Goal: Transaction & Acquisition: Purchase product/service

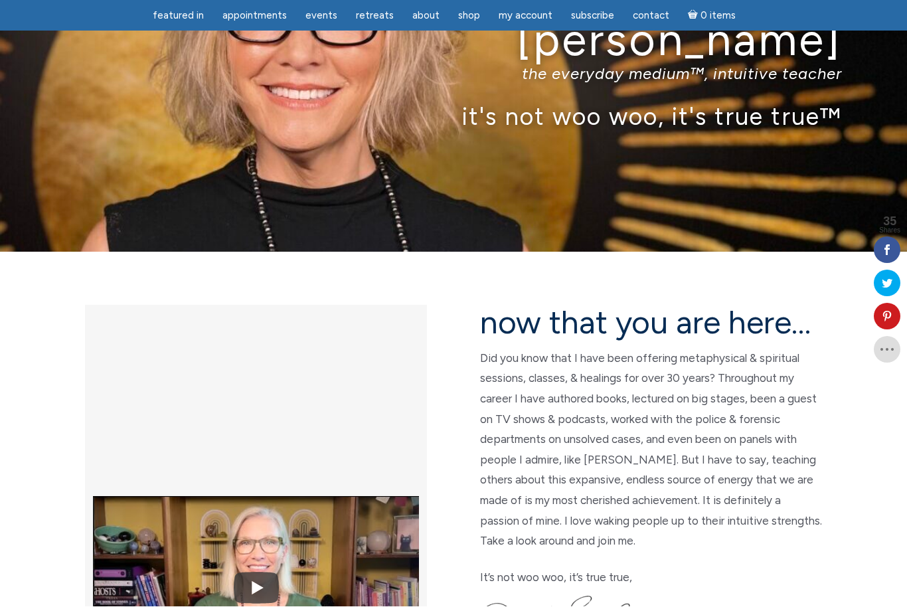
scroll to position [107, 0]
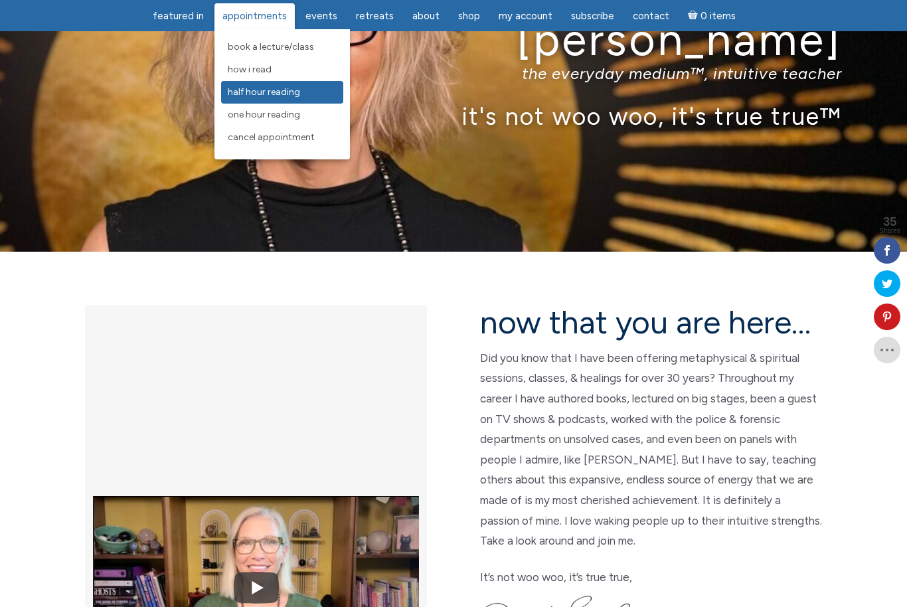
click at [284, 93] on span "Half Hour Reading" at bounding box center [264, 91] width 72 height 11
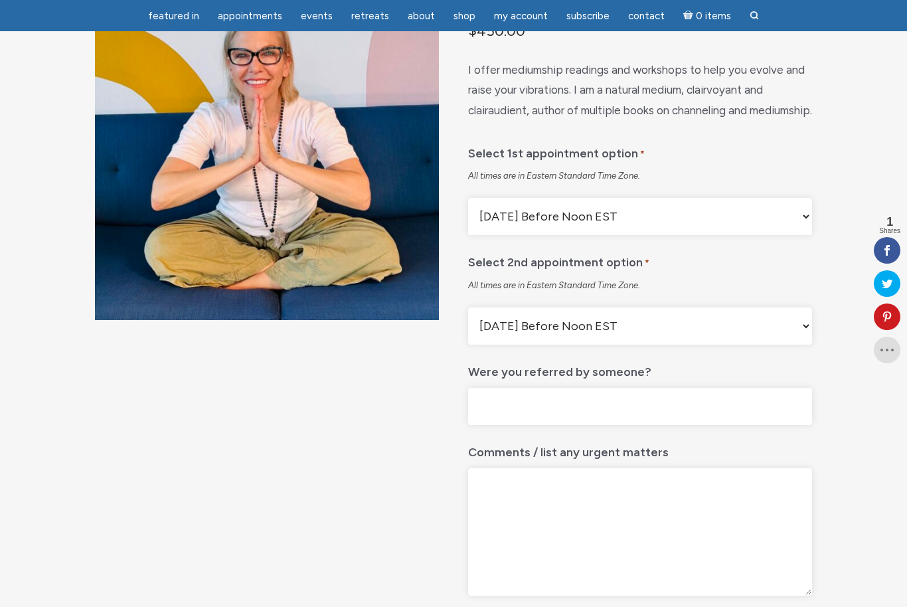
scroll to position [157, 0]
click at [796, 235] on select "Monday Before Noon EST Monday After Noon EST First Available Appointment" at bounding box center [640, 216] width 344 height 37
select select "First Available Appointment"
click at [793, 344] on select "Monday Before Noon EST Monday After Noon EST First Available Appointment" at bounding box center [640, 325] width 344 height 37
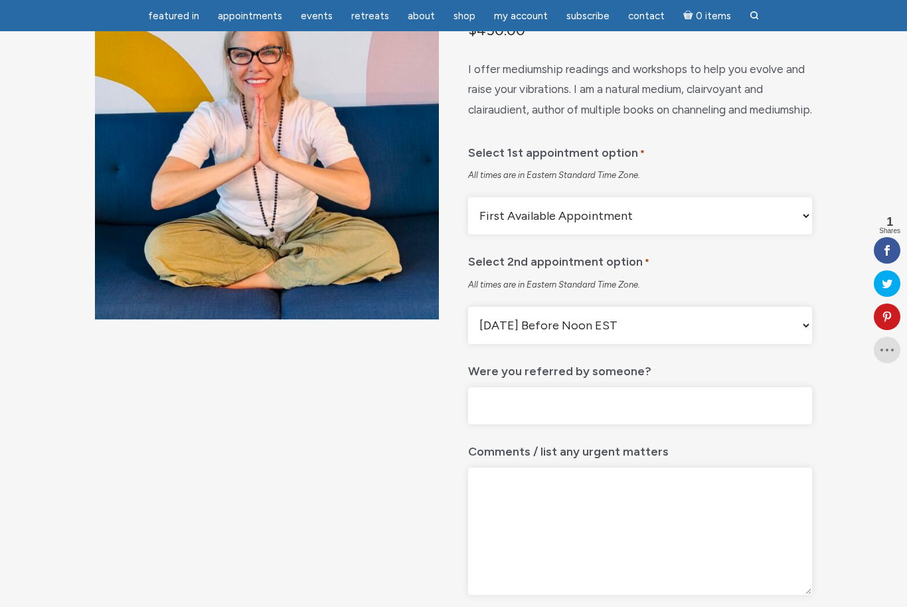
select select "First Available Appointment"
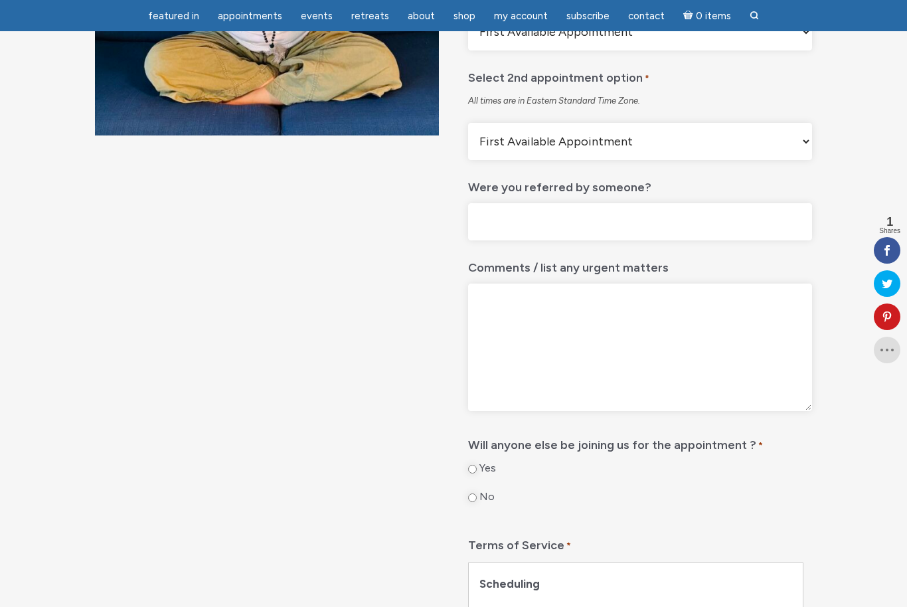
scroll to position [0, 0]
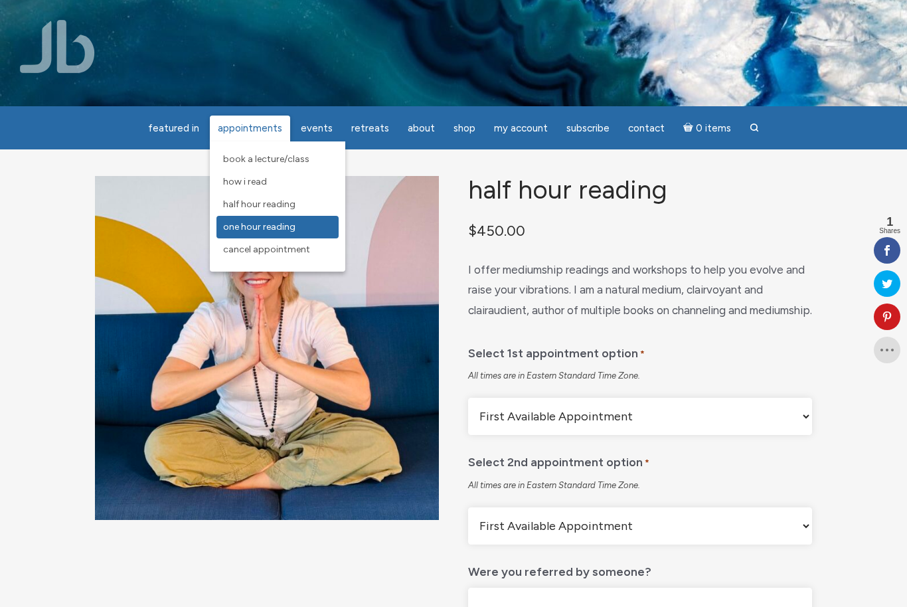
click at [291, 225] on span "One Hour Reading" at bounding box center [259, 226] width 72 height 11
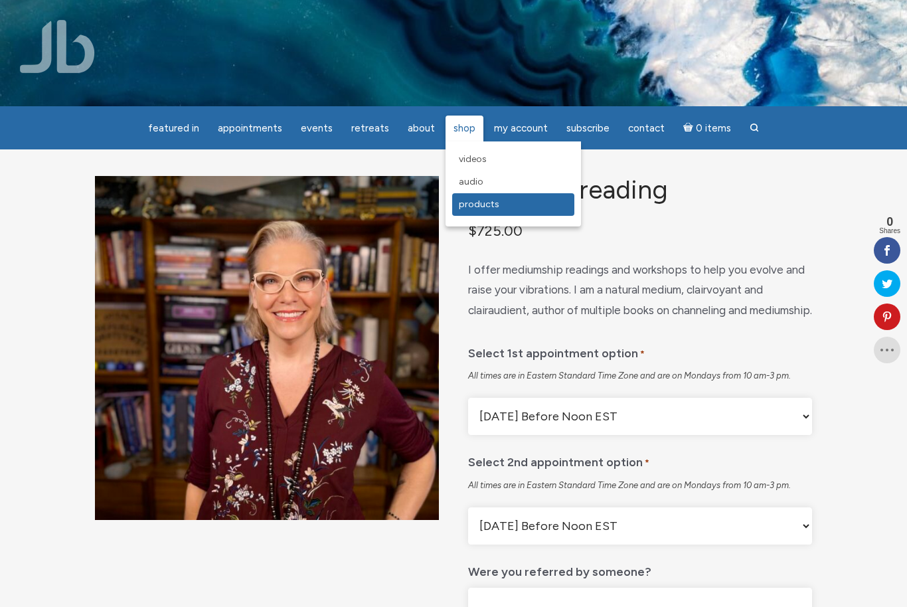
click at [497, 207] on link "Products" at bounding box center [513, 204] width 122 height 23
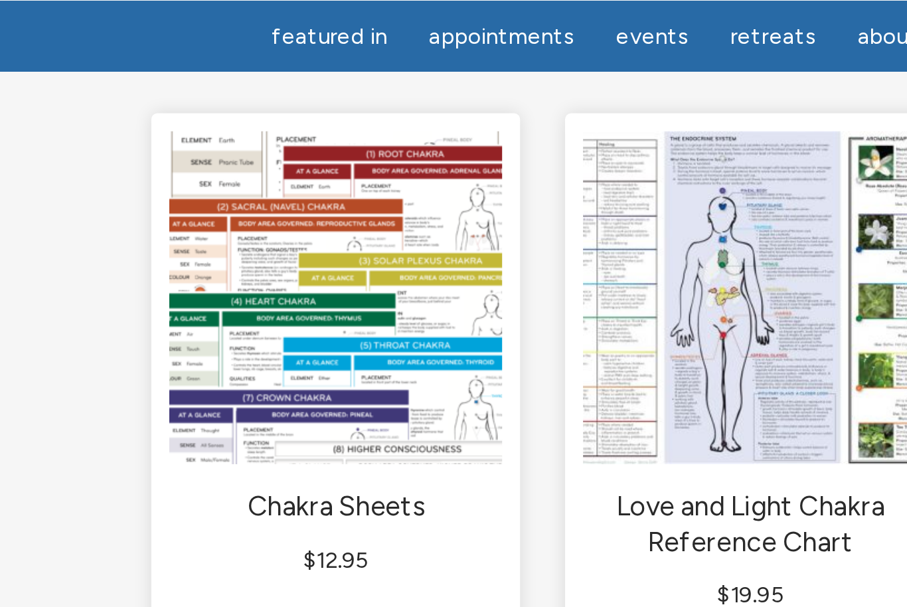
scroll to position [170, 0]
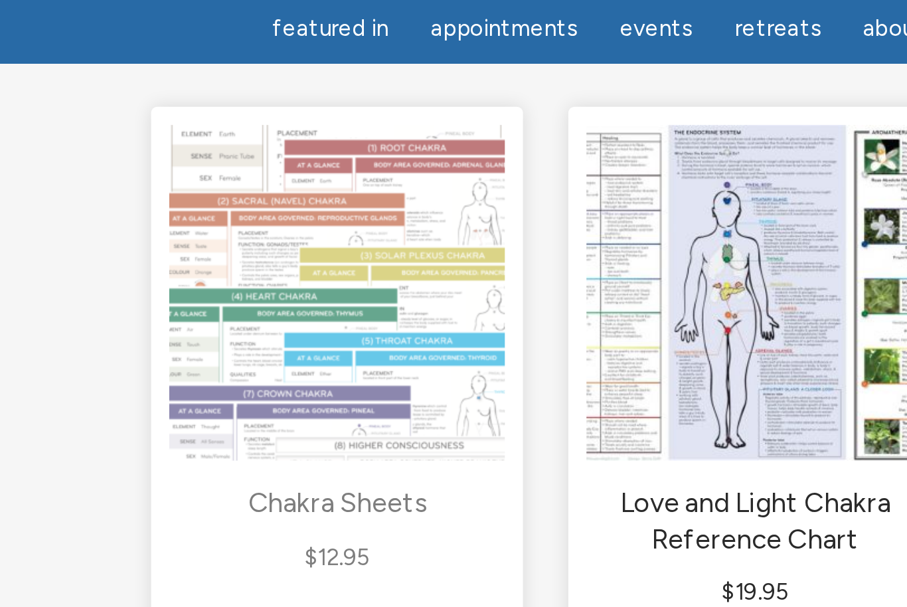
click at [189, 177] on img "main" at bounding box center [176, 131] width 147 height 147
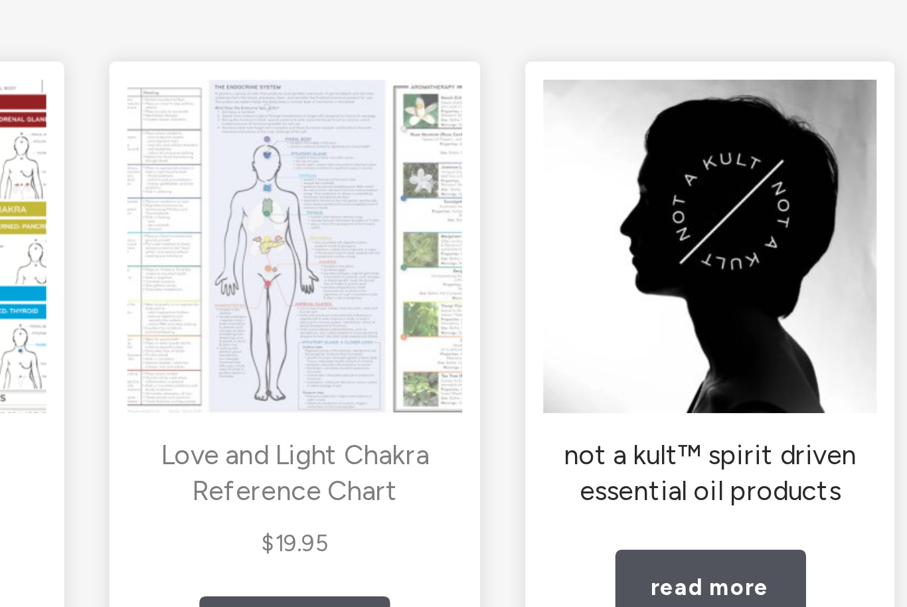
click at [286, 228] on img "main" at bounding box center [359, 301] width 147 height 147
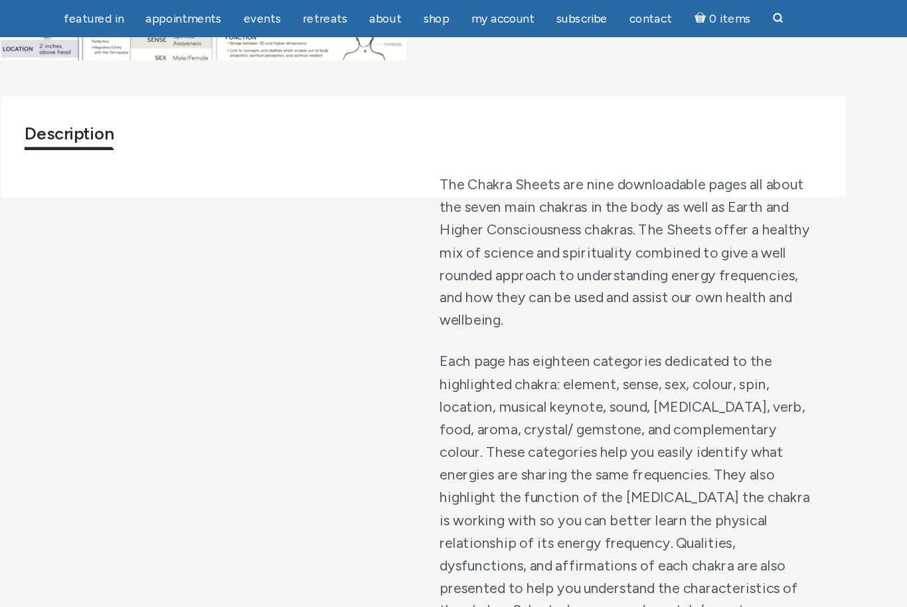
scroll to position [494, 0]
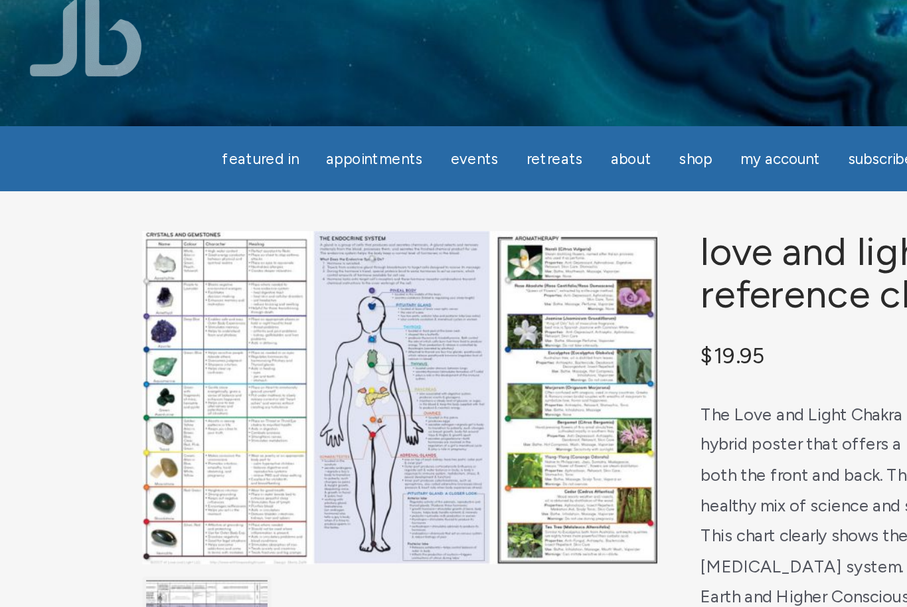
click at [494, 338] on p "The Love and Light Chakra Reference Chart is a laminated 11 x 17 hybrid poster …" at bounding box center [640, 389] width 344 height 203
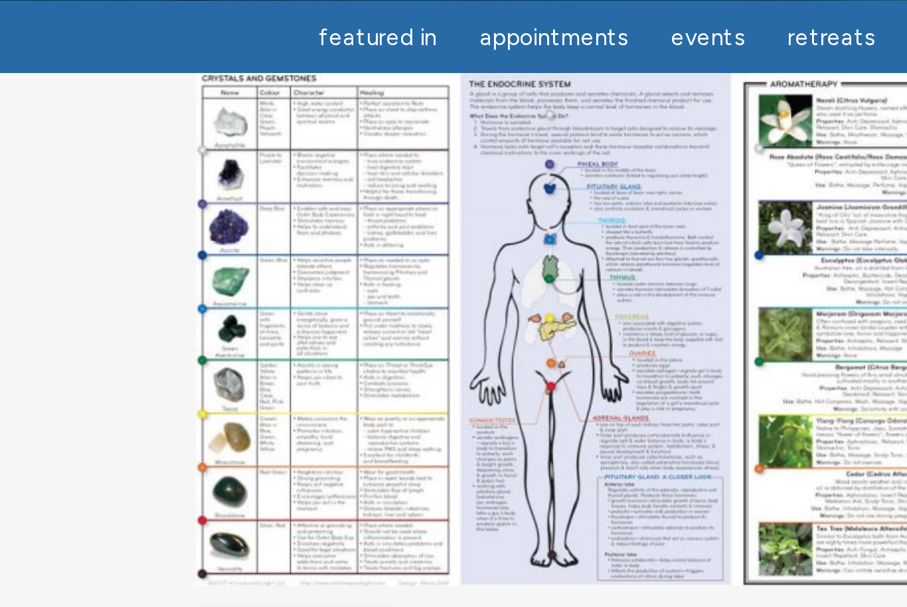
scroll to position [101, 0]
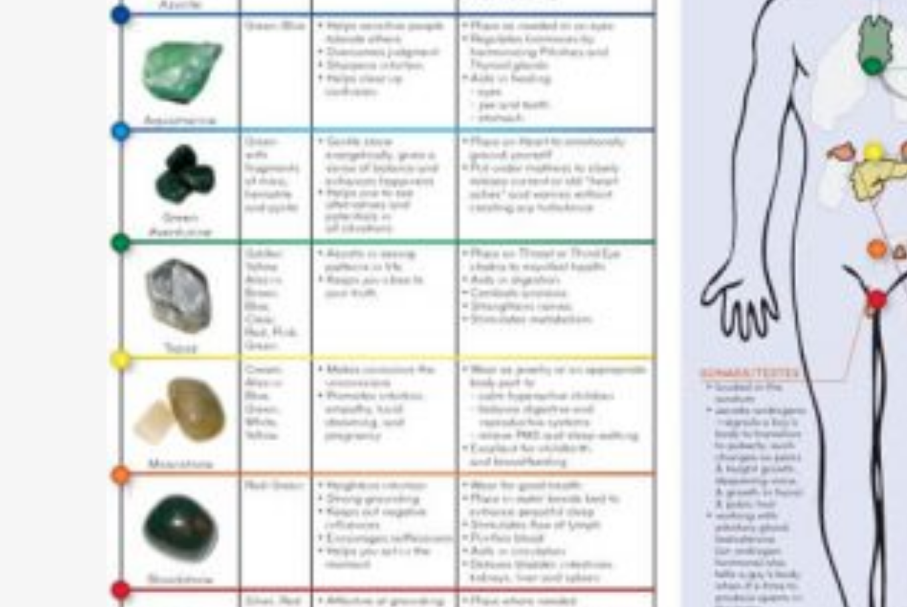
click at [85, 101] on div "Love and Light Chakra Reference Chart $ 19.95 The Love and Light Chakra Referen…" at bounding box center [453, 428] width 737 height 793
